Goal: Task Accomplishment & Management: Manage account settings

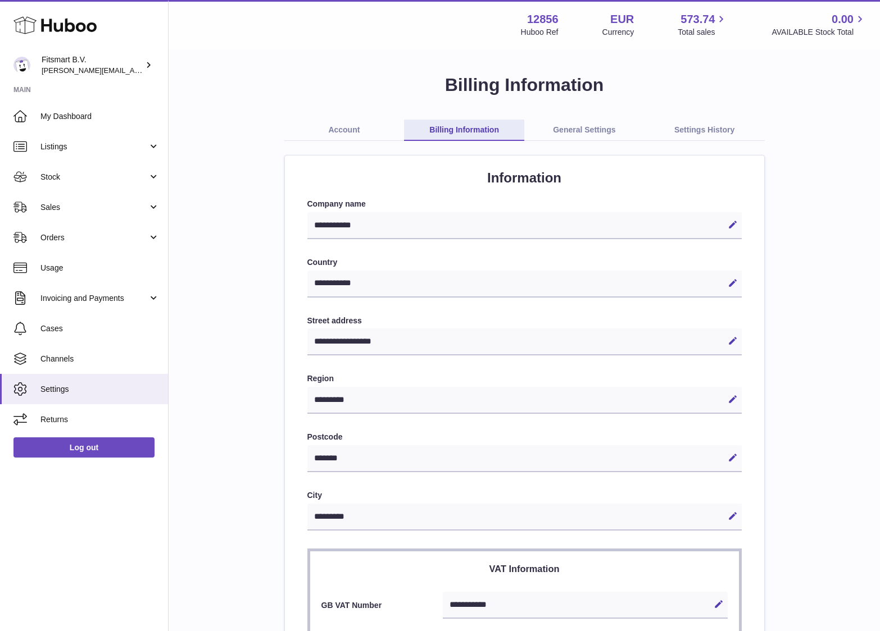
select select "**"
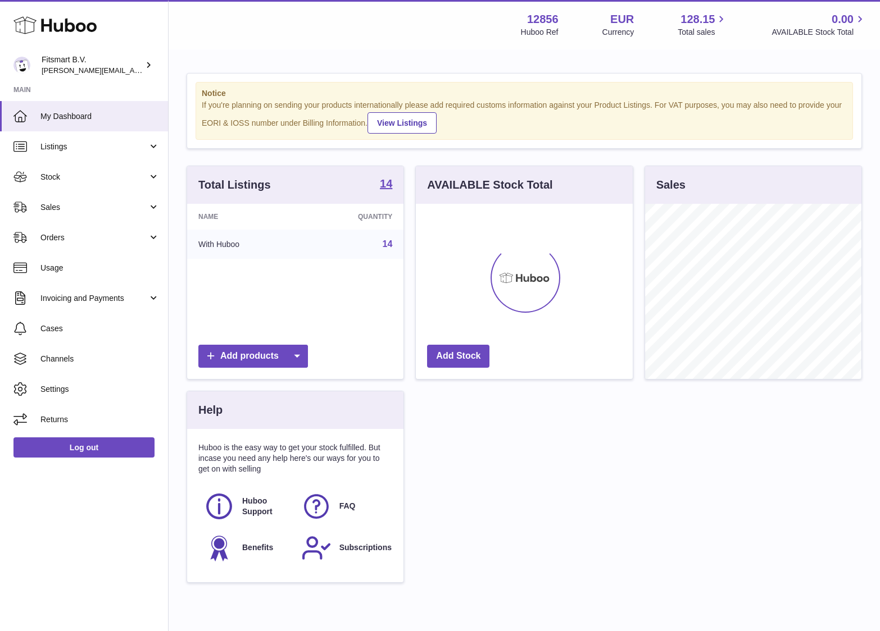
scroll to position [175, 217]
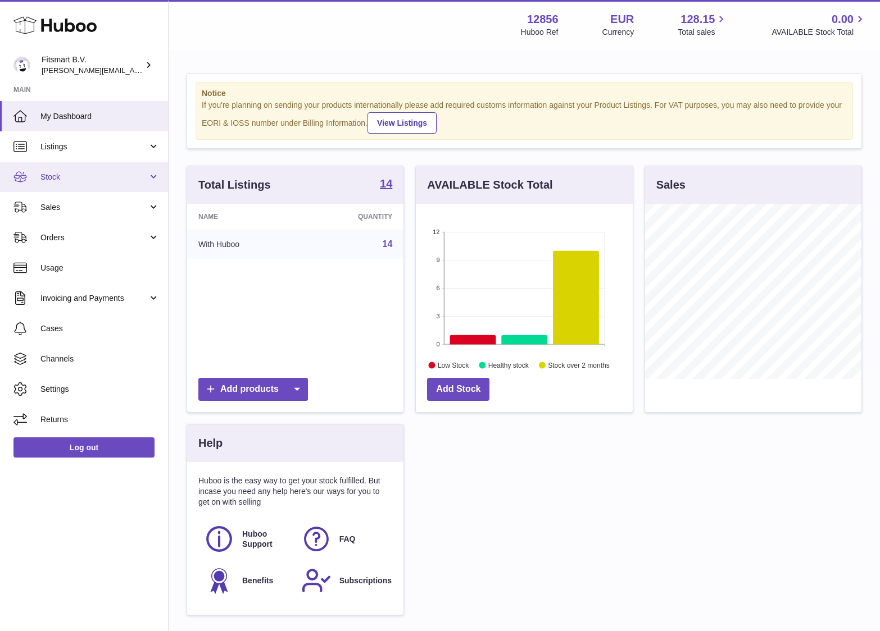
click at [62, 187] on link "Stock" at bounding box center [84, 177] width 168 height 30
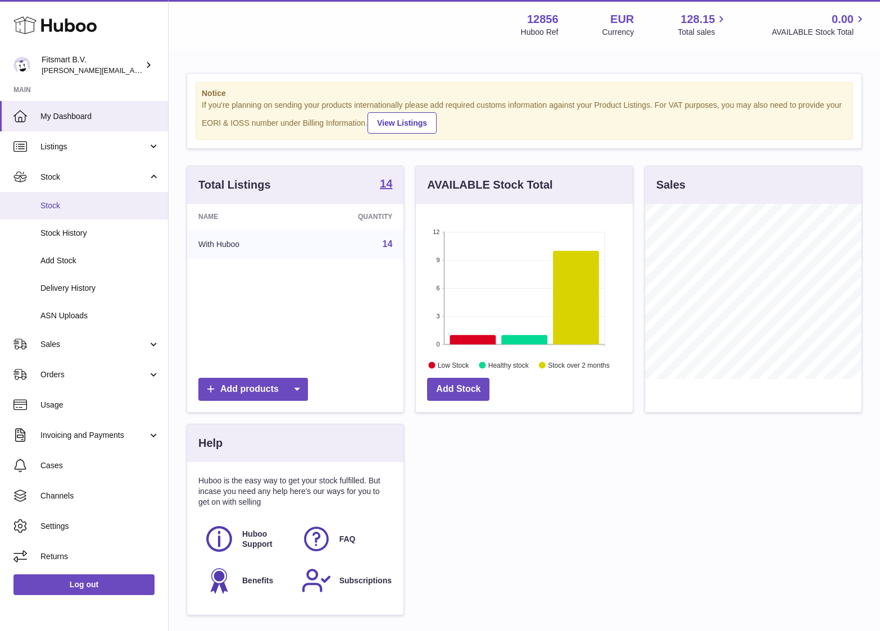
click at [56, 205] on span "Stock" at bounding box center [99, 206] width 119 height 11
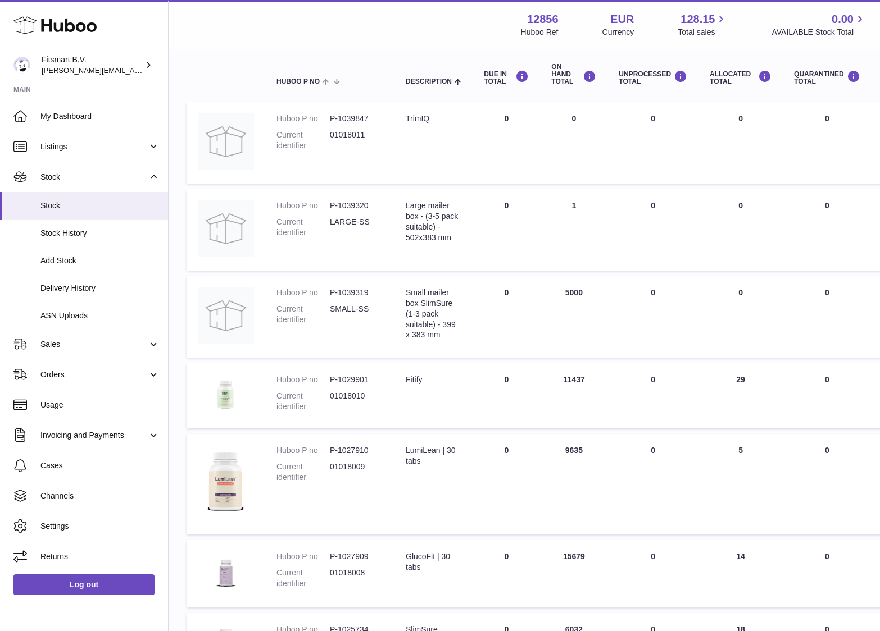
scroll to position [572, 0]
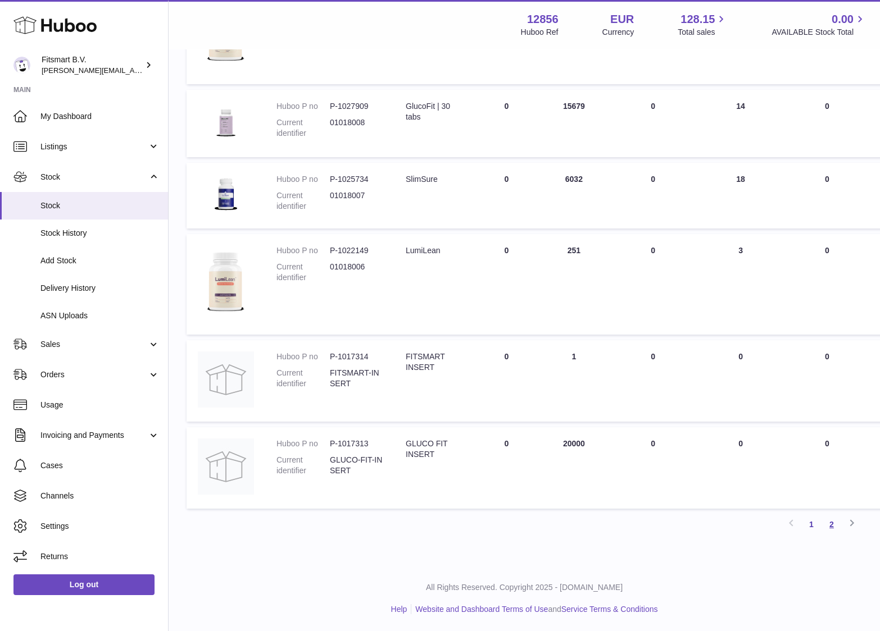
click at [837, 526] on link "2" at bounding box center [831, 525] width 20 height 20
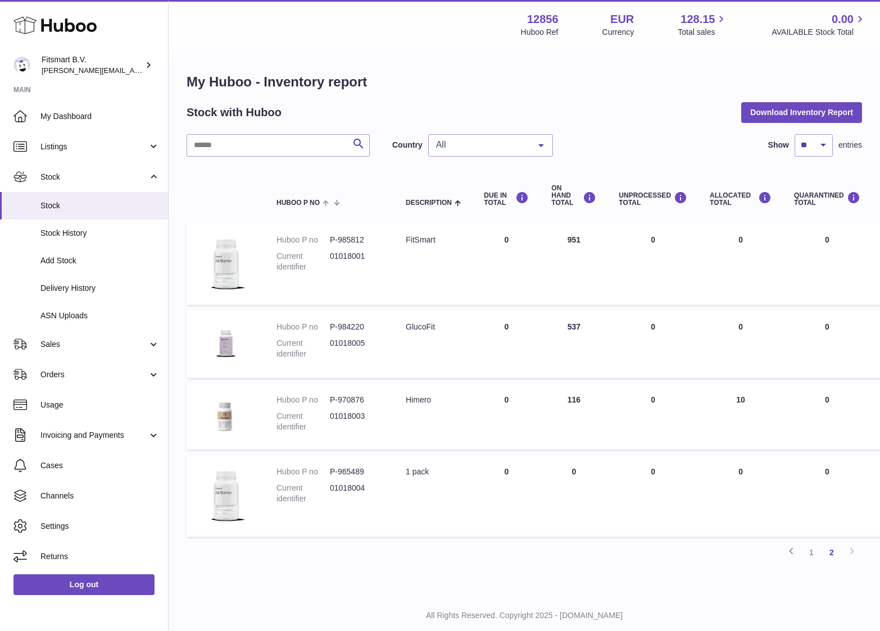
click at [573, 398] on td "ON HAND Total 116" at bounding box center [573, 417] width 67 height 66
click at [60, 355] on link "Sales" at bounding box center [84, 344] width 168 height 30
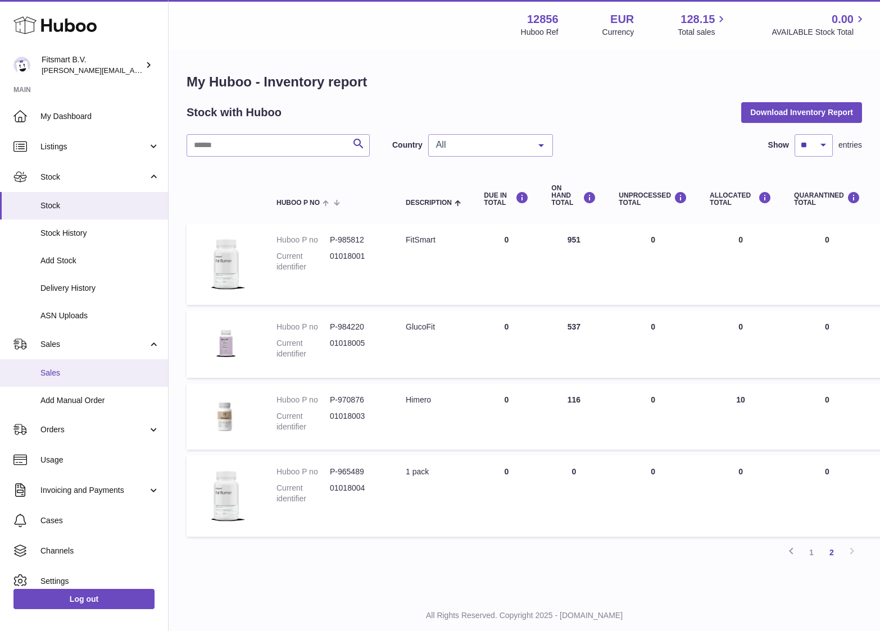
click at [56, 366] on link "Sales" at bounding box center [84, 374] width 168 height 28
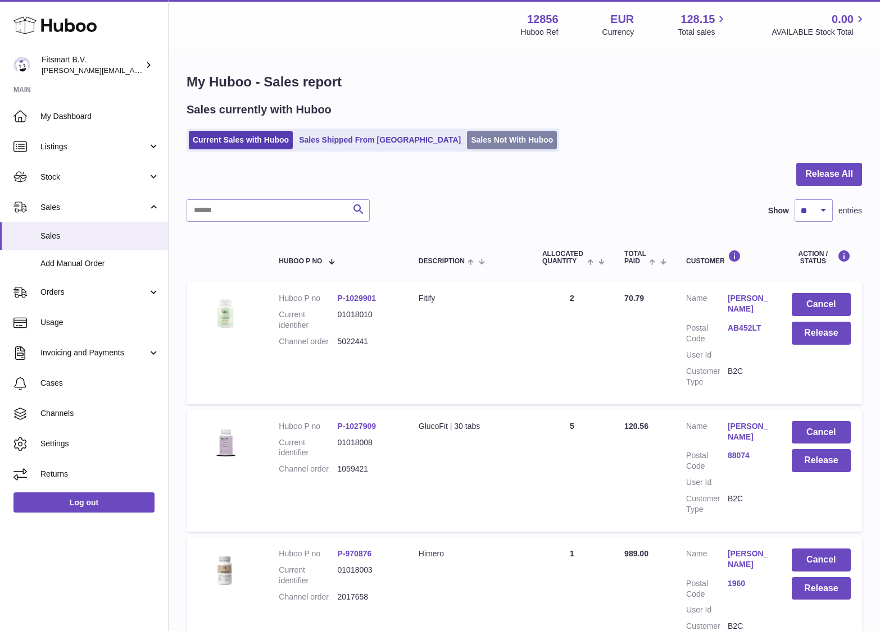
click at [467, 145] on link "Sales Not With Huboo" at bounding box center [512, 140] width 90 height 19
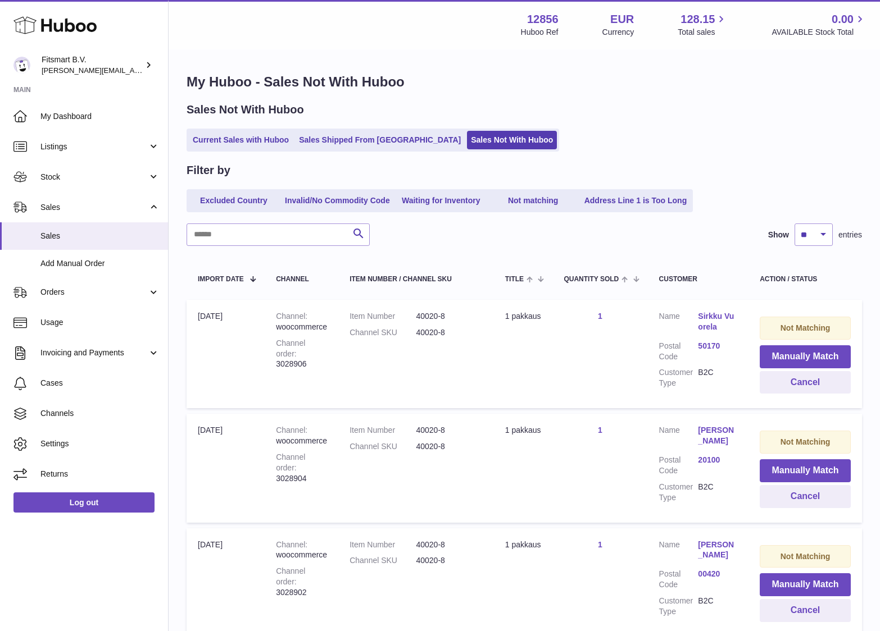
click at [427, 319] on dd "40020-8" at bounding box center [449, 316] width 66 height 11
click at [288, 366] on div "Channel order 3028906" at bounding box center [301, 354] width 51 height 32
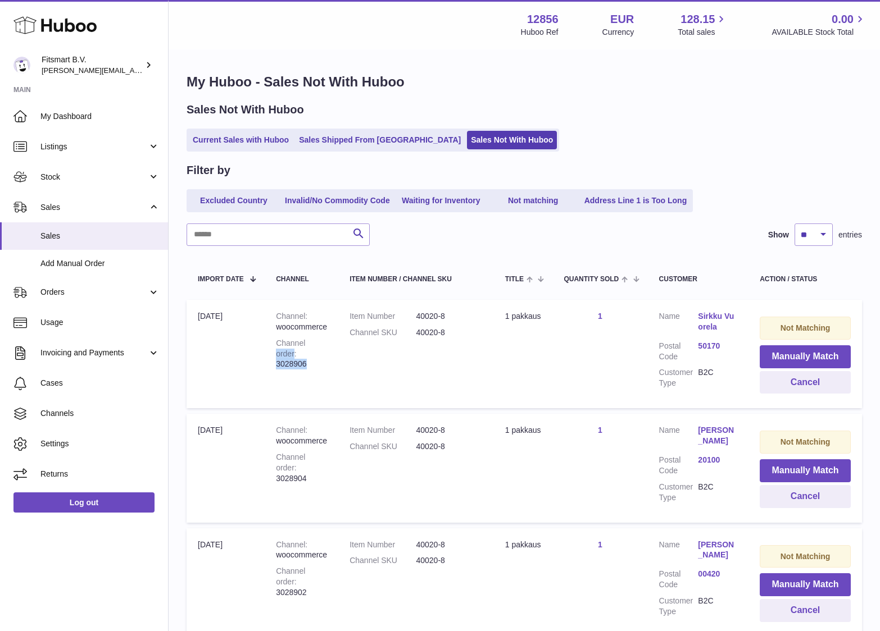
copy div "order 3028906"
click at [404, 427] on dt "Item Number" at bounding box center [382, 430] width 66 height 11
drag, startPoint x: 315, startPoint y: 361, endPoint x: 272, endPoint y: 367, distance: 42.5
click at [272, 367] on td "Channel woocommerce Channel order 3028906" at bounding box center [302, 354] width 74 height 108
copy div "3028906"
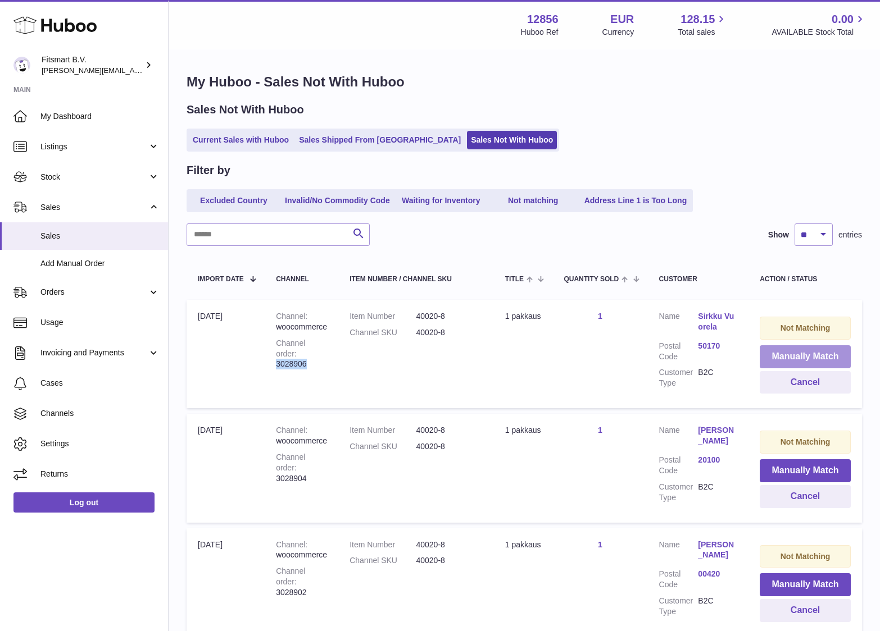
click at [816, 354] on button "Manually Match" at bounding box center [805, 356] width 91 height 23
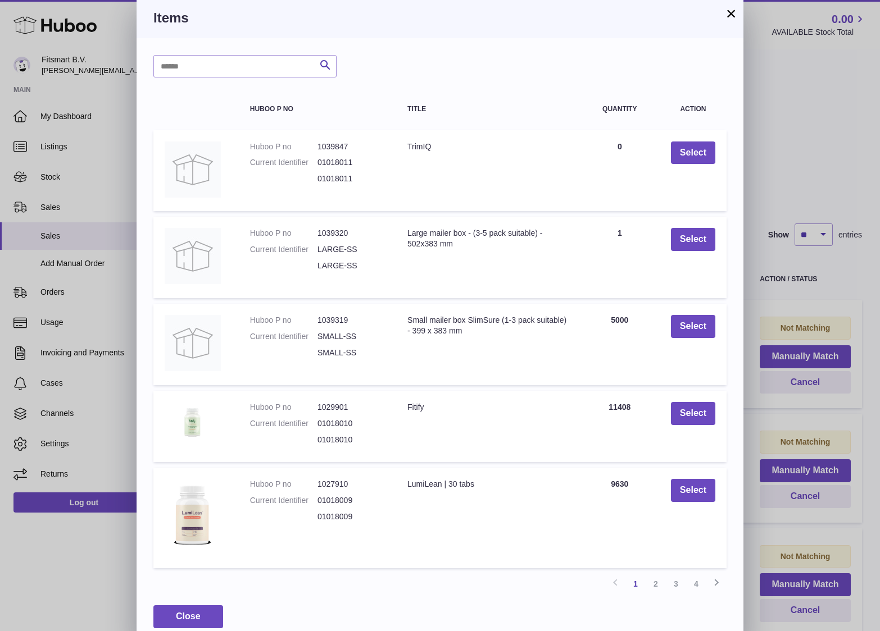
scroll to position [38, 0]
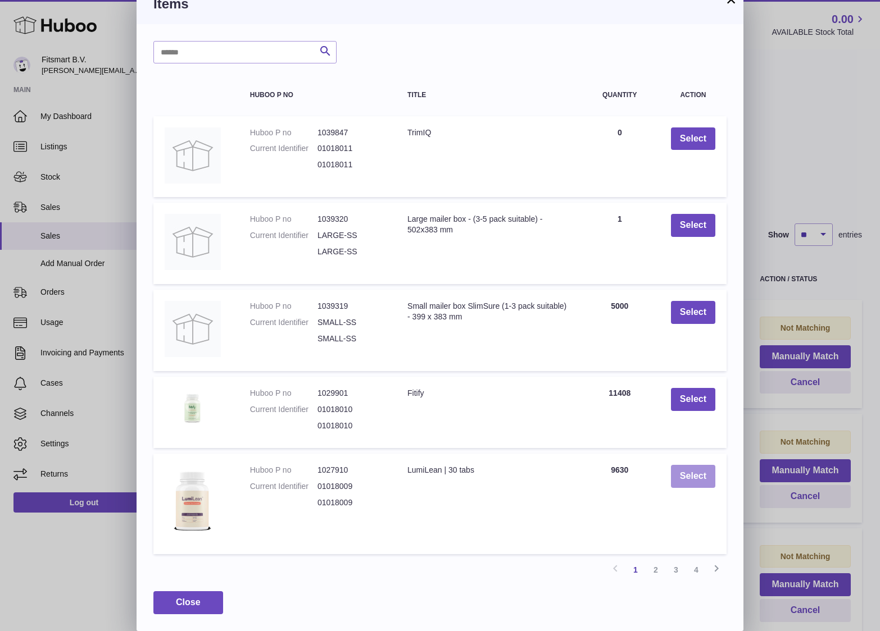
click at [698, 478] on button "Select" at bounding box center [693, 476] width 44 height 23
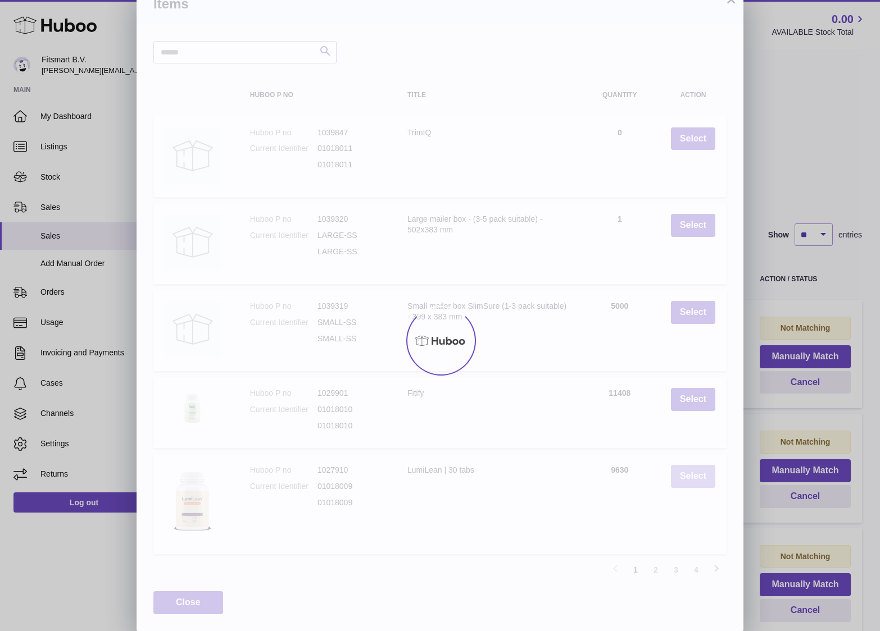
scroll to position [0, 0]
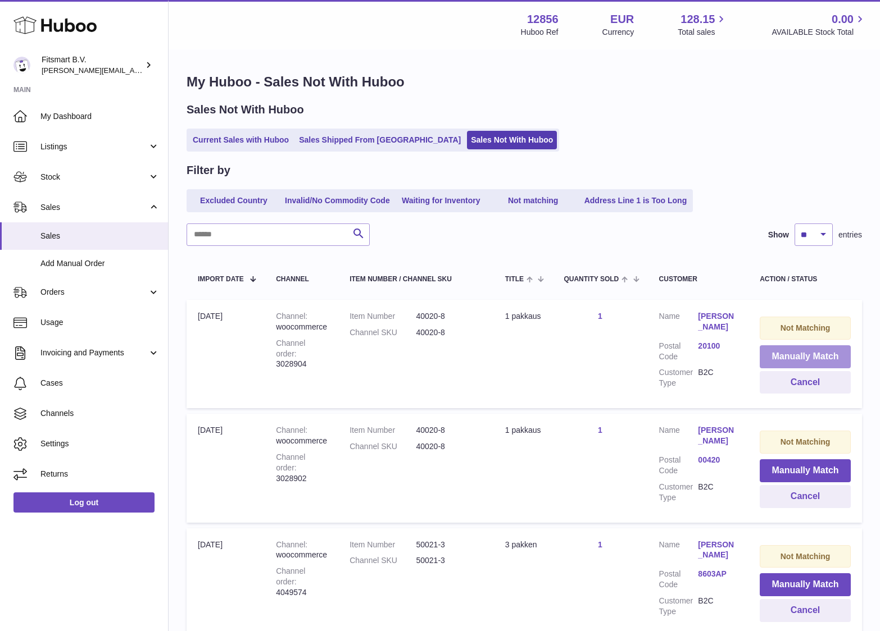
click at [796, 354] on button "Manually Match" at bounding box center [805, 356] width 91 height 23
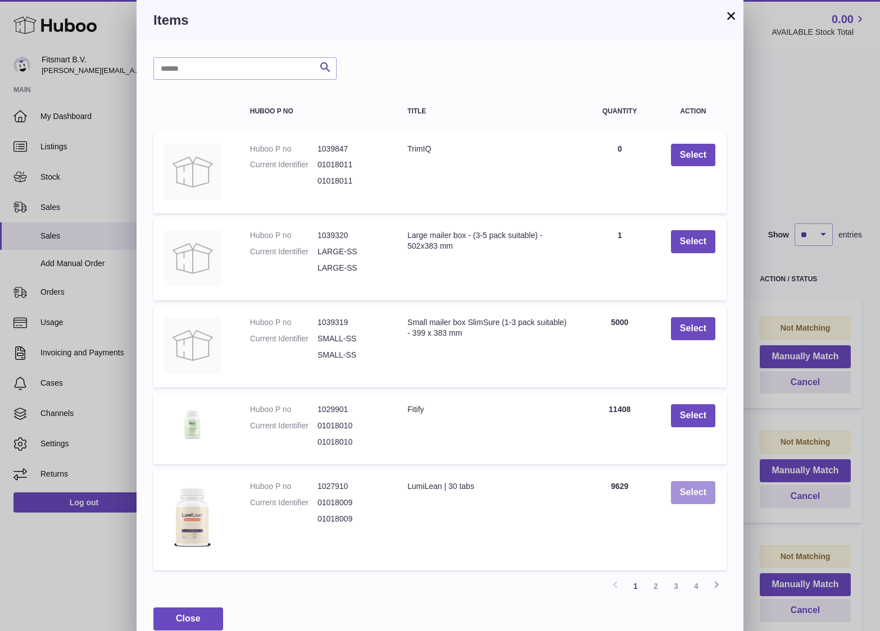
click at [679, 481] on button "Select" at bounding box center [693, 492] width 44 height 23
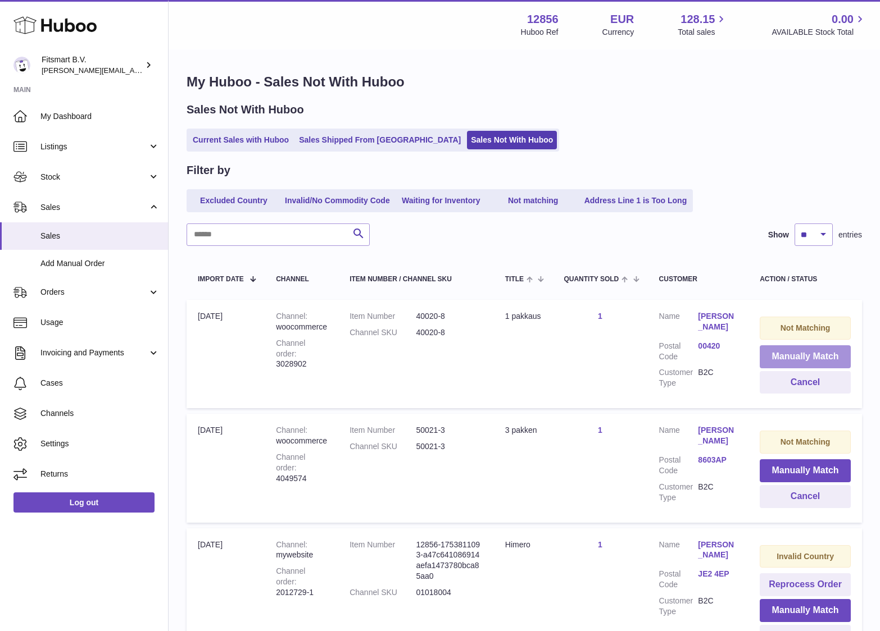
click at [795, 351] on button "Manually Match" at bounding box center [805, 356] width 91 height 23
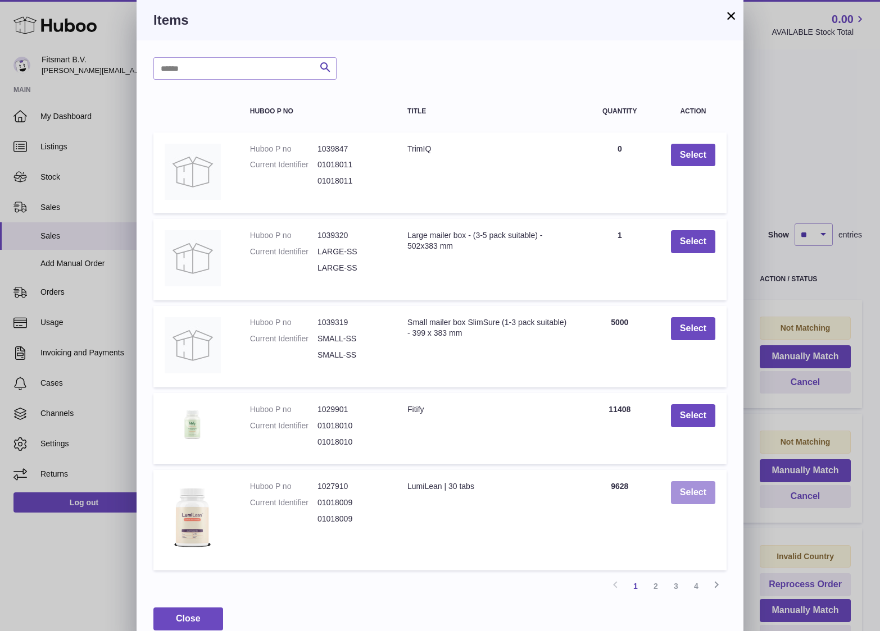
click at [703, 496] on button "Select" at bounding box center [693, 492] width 44 height 23
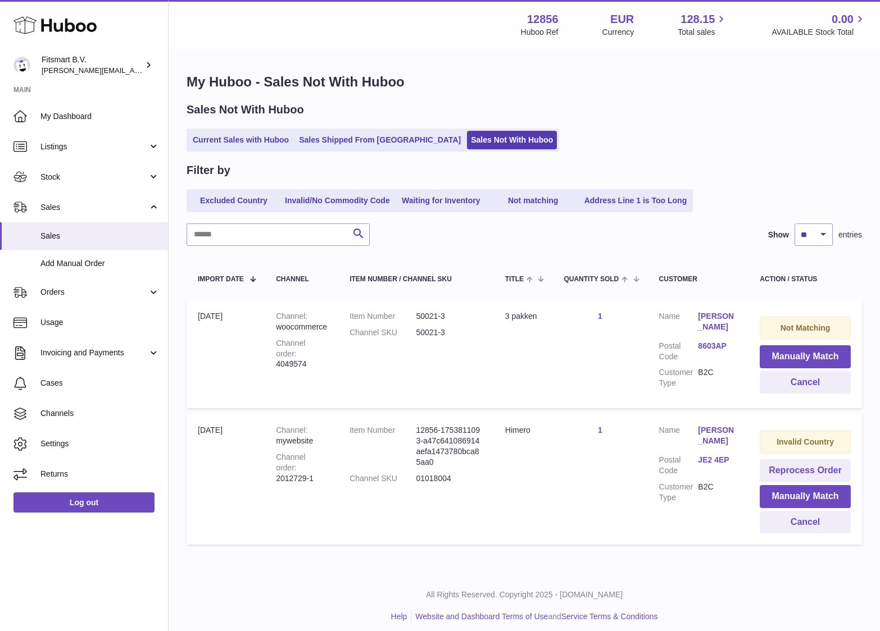
click at [604, 317] on td "Quantity Sold 1" at bounding box center [599, 354] width 95 height 108
click at [599, 314] on link "1" at bounding box center [600, 316] width 4 height 9
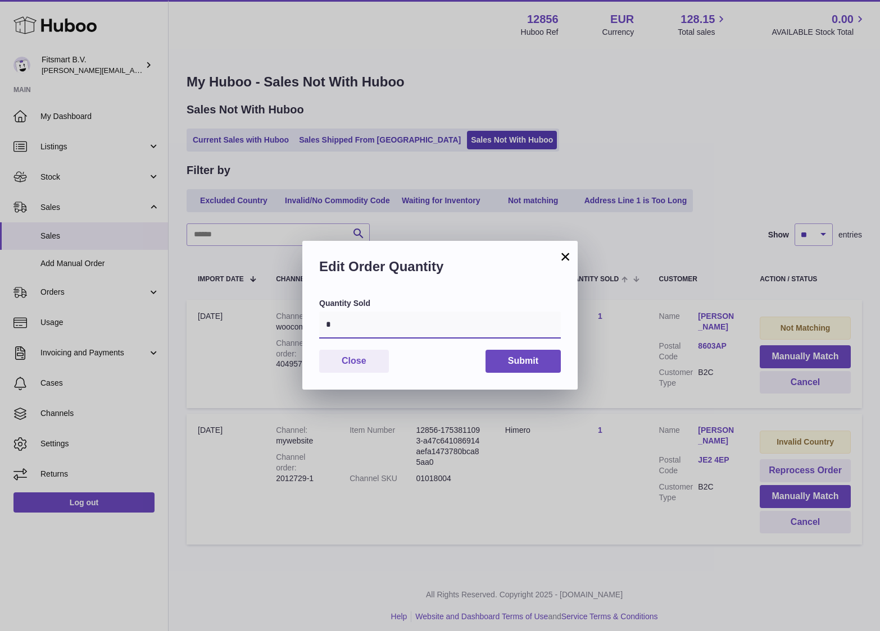
click at [490, 315] on input "*" at bounding box center [440, 325] width 242 height 27
type input "*"
click at [522, 360] on button "Submit" at bounding box center [522, 361] width 75 height 23
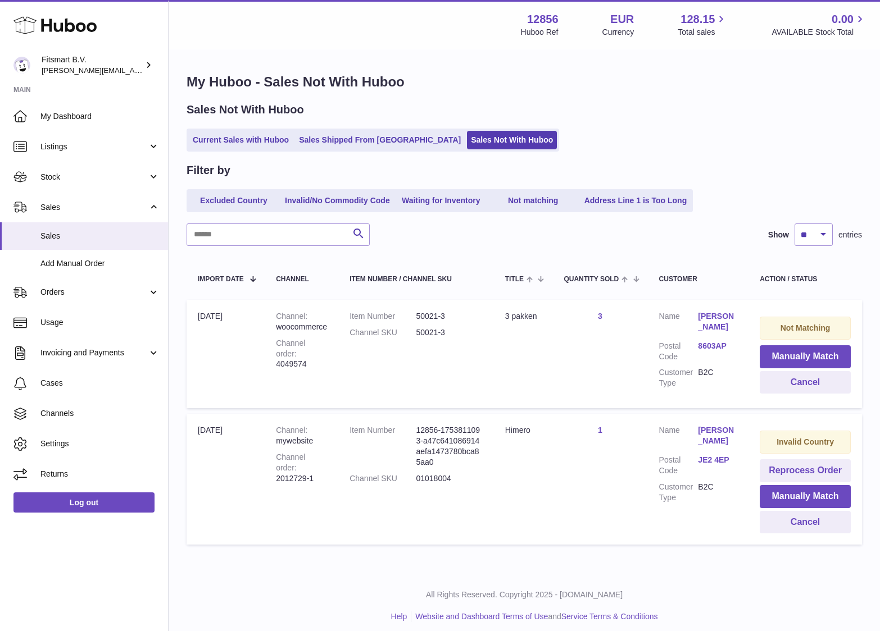
click at [294, 365] on div "Channel order 4049574" at bounding box center [301, 354] width 51 height 32
drag, startPoint x: 310, startPoint y: 365, endPoint x: 276, endPoint y: 365, distance: 34.3
click at [276, 365] on div "Channel order 4049574" at bounding box center [301, 354] width 51 height 32
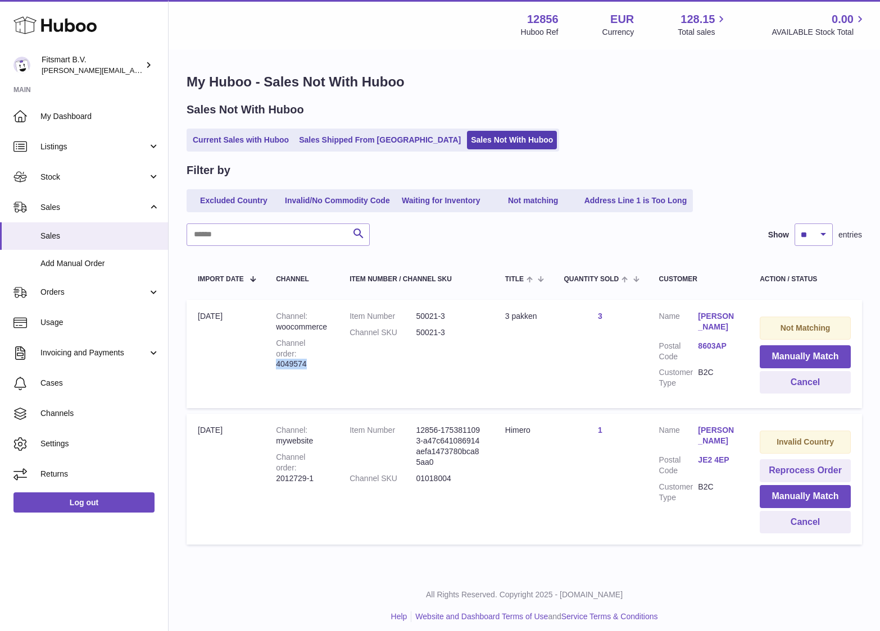
copy div "4049574"
click at [801, 361] on button "Manually Match" at bounding box center [805, 356] width 91 height 23
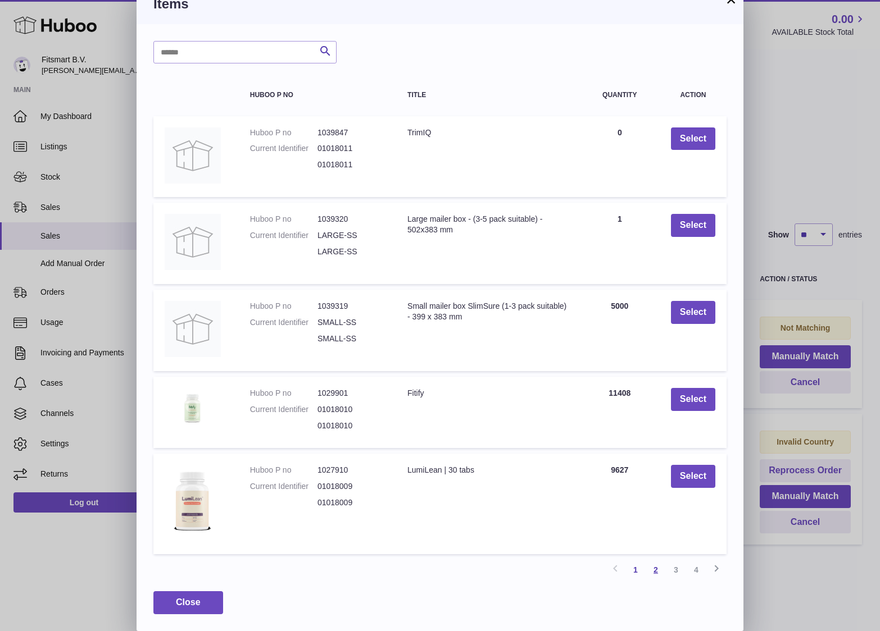
click at [653, 569] on link "2" at bounding box center [655, 570] width 20 height 20
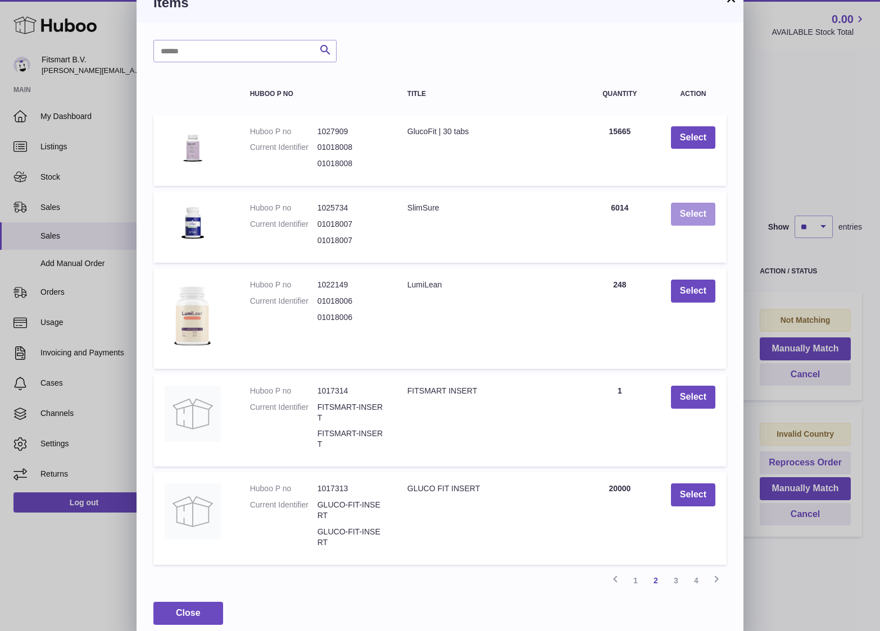
click at [695, 212] on button "Select" at bounding box center [693, 214] width 44 height 23
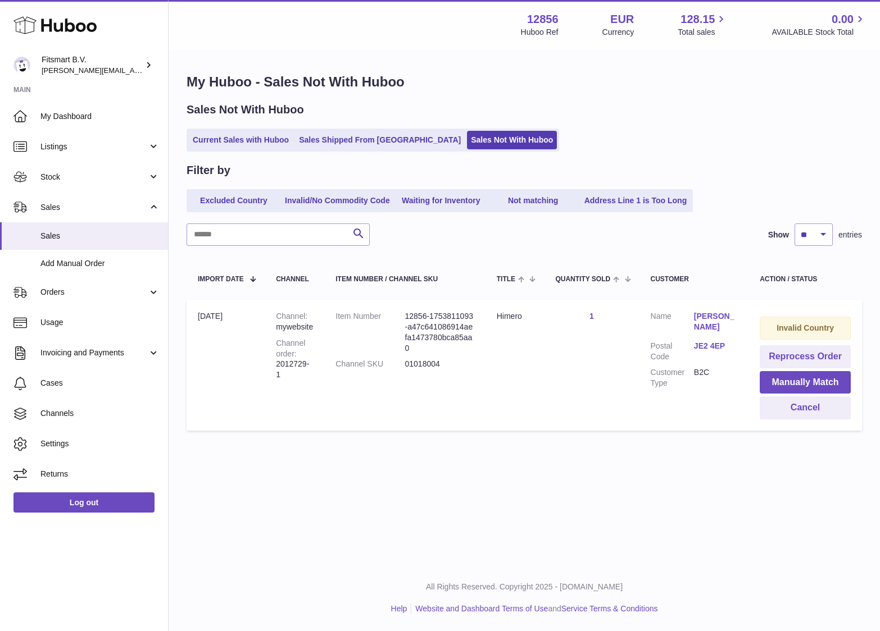
scroll to position [0, 0]
click at [229, 140] on link "Current Sales with Huboo" at bounding box center [241, 140] width 104 height 19
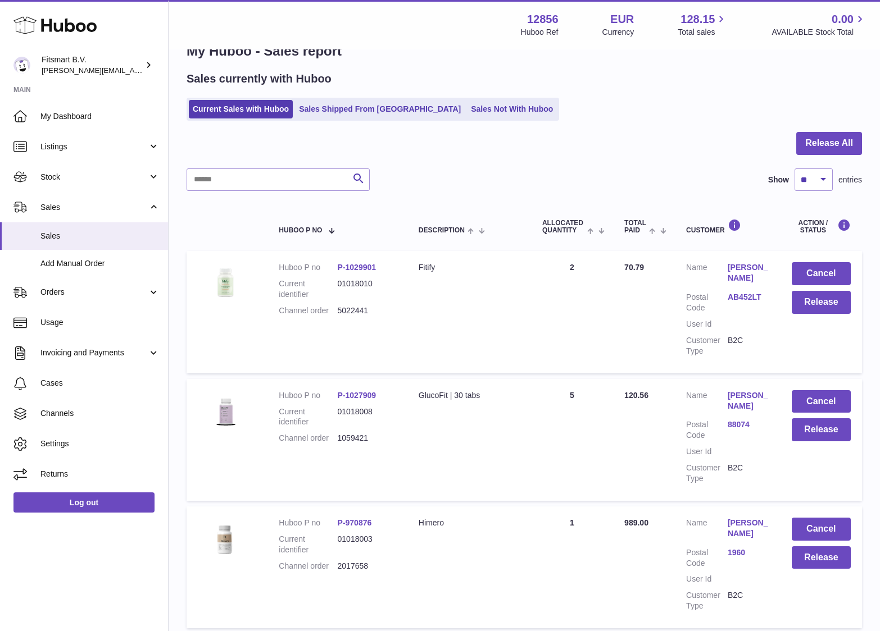
scroll to position [37, 0]
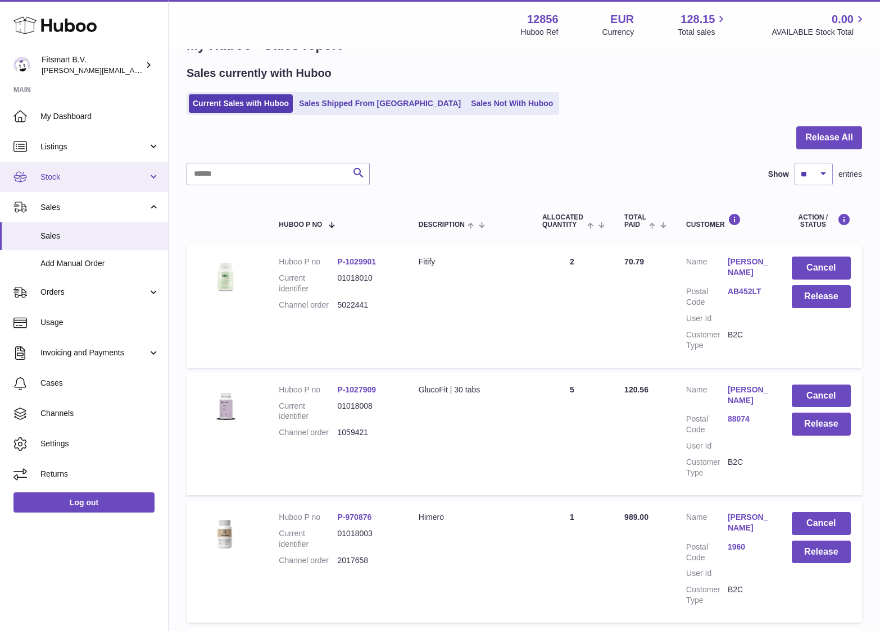
click at [87, 180] on span "Stock" at bounding box center [93, 177] width 107 height 11
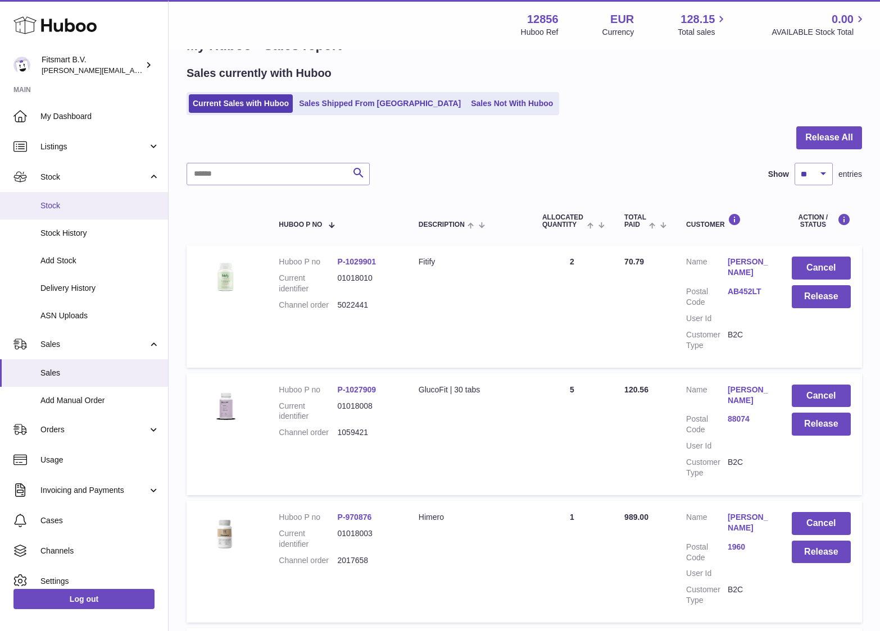
click at [70, 211] on link "Stock" at bounding box center [84, 206] width 168 height 28
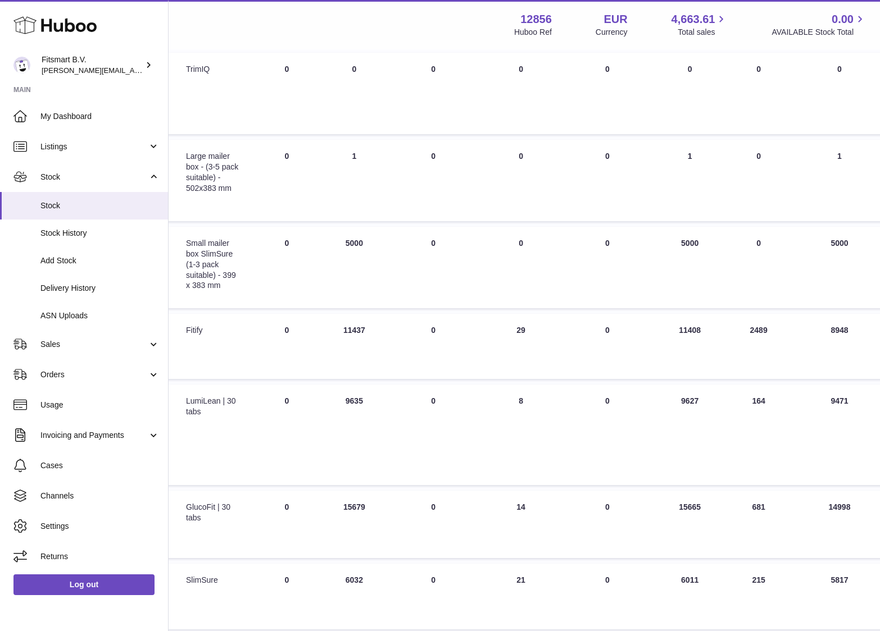
scroll to position [171, 221]
